Goal: Transaction & Acquisition: Register for event/course

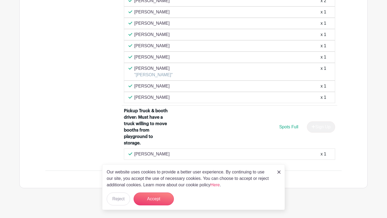
scroll to position [735, 0]
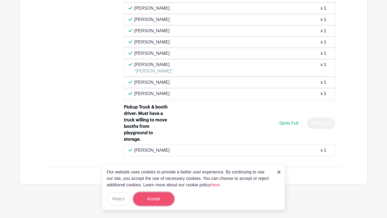
click at [156, 200] on button "Accept" at bounding box center [154, 199] width 40 height 13
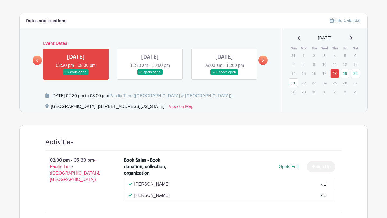
scroll to position [241, 0]
click at [150, 76] on link at bounding box center [150, 76] width 0 height 0
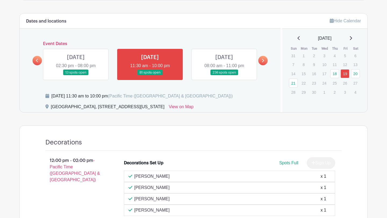
scroll to position [260, 0]
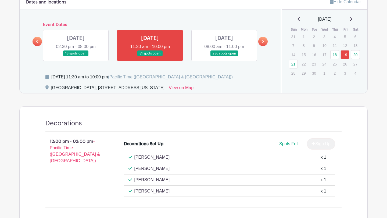
click at [224, 56] on link at bounding box center [224, 56] width 0 height 0
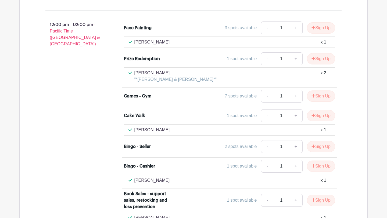
scroll to position [1014, 0]
click at [316, 110] on button "Sign Up" at bounding box center [321, 115] width 28 height 11
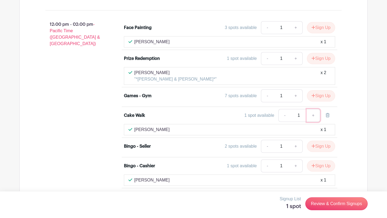
click at [312, 109] on link "+" at bounding box center [313, 115] width 13 height 13
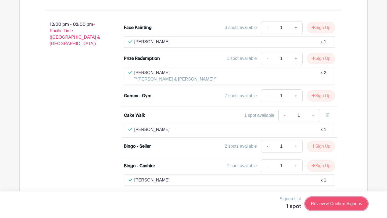
click at [327, 207] on link "Review & Confirm Signups" at bounding box center [336, 204] width 62 height 13
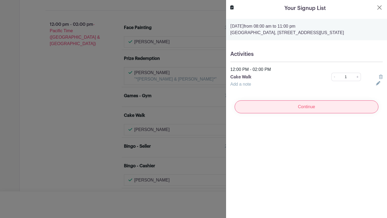
click at [315, 106] on input "Continue" at bounding box center [307, 107] width 144 height 13
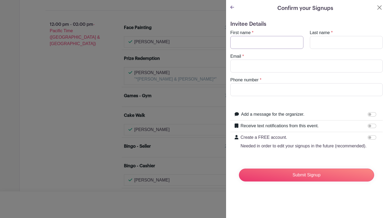
click at [280, 44] on input "First name" at bounding box center [266, 42] width 73 height 13
type input "Brittiony"
type input "[PERSON_NAME]"
type input "[EMAIL_ADDRESS][DOMAIN_NAME]"
type input "2062264244"
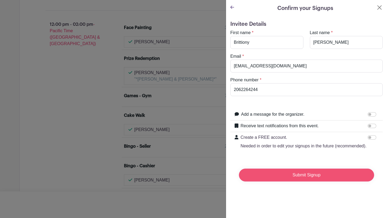
click at [317, 177] on input "Submit Signup" at bounding box center [306, 175] width 135 height 13
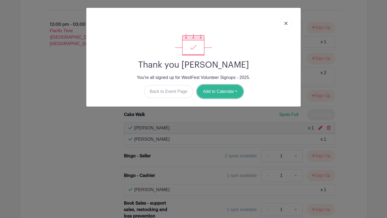
click at [220, 91] on button "Add to Calendar" at bounding box center [220, 91] width 46 height 13
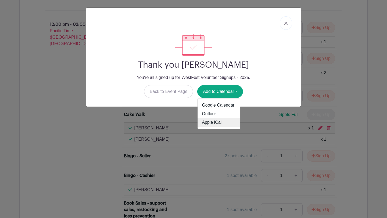
click at [220, 121] on link "Apple iCal" at bounding box center [219, 122] width 42 height 9
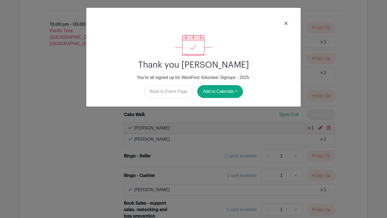
click at [285, 23] on img at bounding box center [285, 23] width 3 height 3
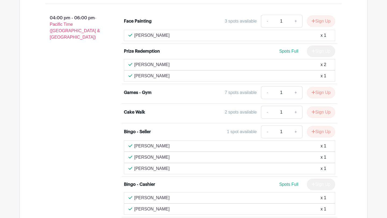
scroll to position [1580, 0]
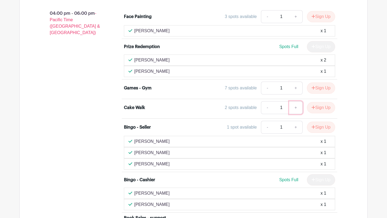
click at [295, 101] on link "+" at bounding box center [295, 107] width 13 height 13
type input "2"
click at [320, 102] on button "Sign Up" at bounding box center [321, 107] width 28 height 11
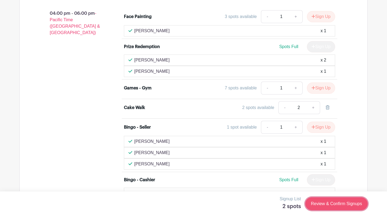
click at [325, 203] on link "Review & Confirm Signups" at bounding box center [336, 204] width 62 height 13
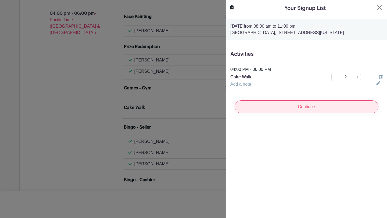
click at [317, 109] on input "Continue" at bounding box center [307, 107] width 144 height 13
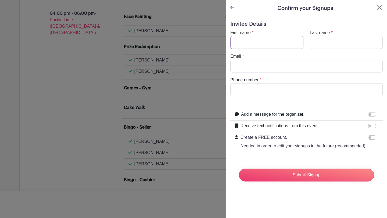
click at [274, 41] on input "First name" at bounding box center [266, 42] width 73 height 13
type input "Brittiony"
type input "[PERSON_NAME]"
type input "[EMAIL_ADDRESS][DOMAIN_NAME]"
type input "2062264244"
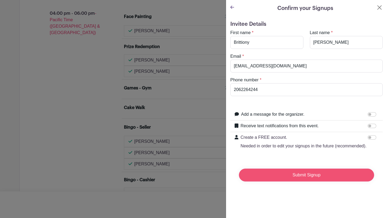
click at [306, 178] on input "Submit Signup" at bounding box center [306, 175] width 135 height 13
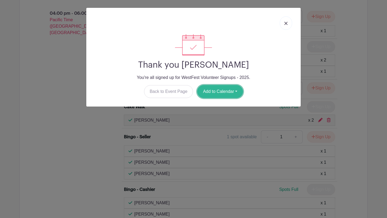
click at [225, 91] on button "Add to Calendar" at bounding box center [220, 91] width 46 height 13
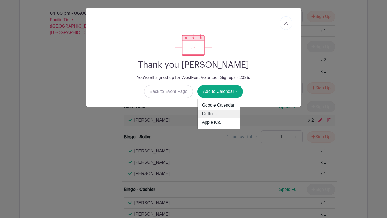
click at [223, 115] on link "Outlook" at bounding box center [219, 114] width 42 height 9
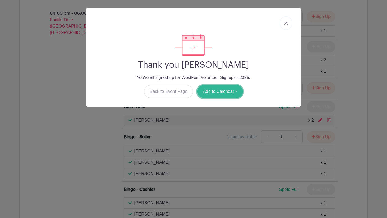
click at [218, 92] on button "Add to Calendar" at bounding box center [220, 91] width 46 height 13
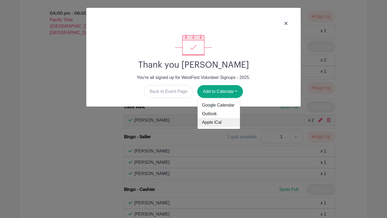
click at [213, 123] on link "Apple iCal" at bounding box center [219, 122] width 42 height 9
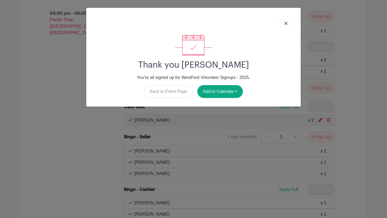
click at [287, 26] on link at bounding box center [286, 22] width 12 height 13
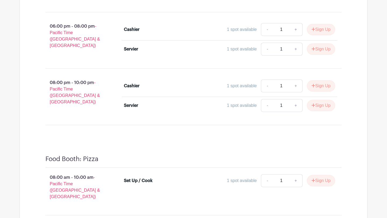
scroll to position [2808, 0]
